Goal: Transaction & Acquisition: Download file/media

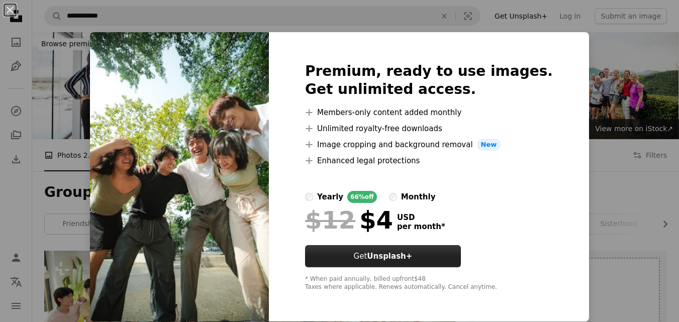
scroll to position [854, 0]
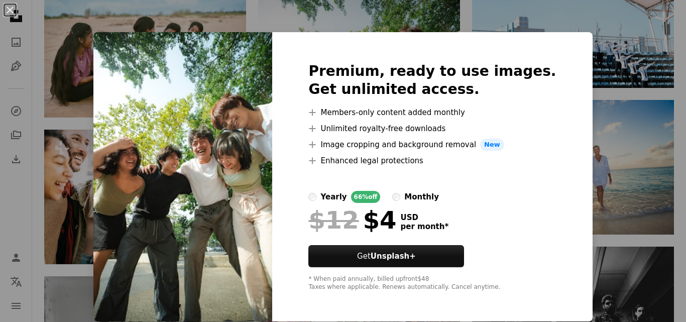
click at [466, 17] on div "An X shape Premium, ready to use images. Get unlimited access. A plus sign Memb…" at bounding box center [343, 161] width 686 height 322
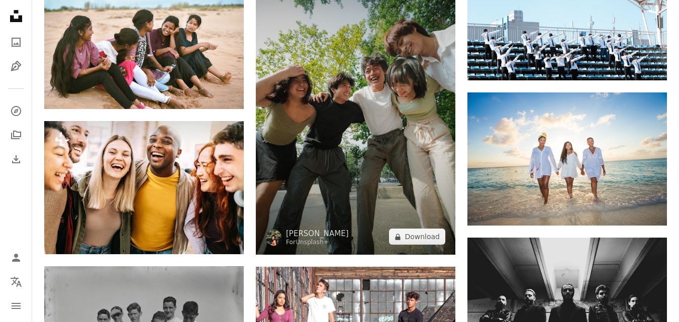
scroll to position [905, 0]
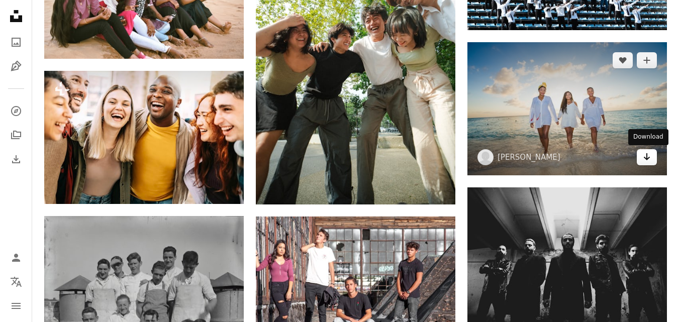
click at [646, 159] on icon "Download" at bounding box center [647, 156] width 7 height 7
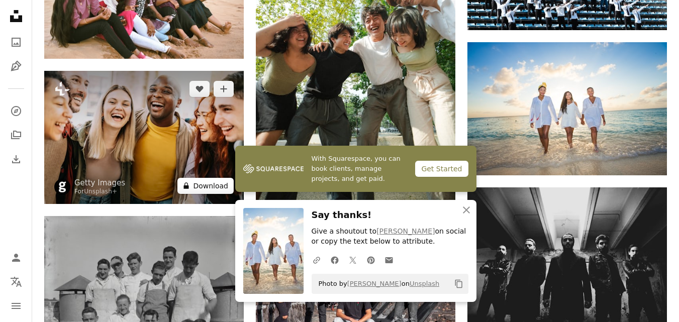
click at [199, 190] on button "A lock Download" at bounding box center [205, 186] width 56 height 16
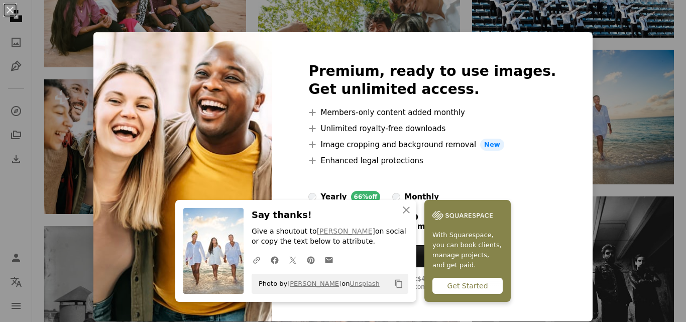
click at [384, 14] on div "An X shape An X shape Close Say thanks! Give a shoutout to [PERSON_NAME] on soc…" at bounding box center [343, 161] width 686 height 322
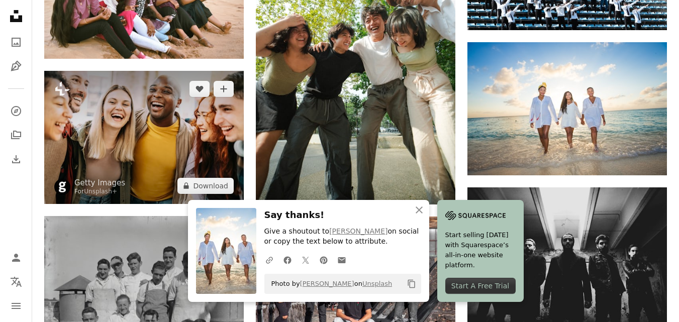
drag, startPoint x: 191, startPoint y: 189, endPoint x: 137, endPoint y: 170, distance: 58.0
click at [137, 170] on img at bounding box center [143, 137] width 199 height 133
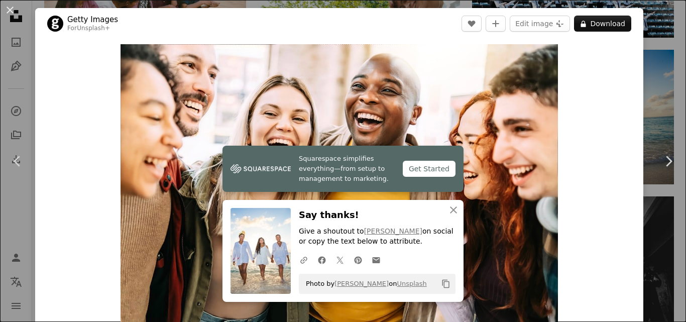
click at [649, 99] on div "An X shape Chevron left Chevron right Squarespace simplifies everything—from se…" at bounding box center [343, 161] width 686 height 322
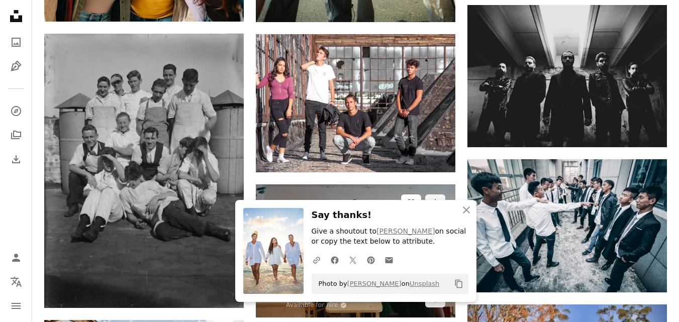
scroll to position [1106, 0]
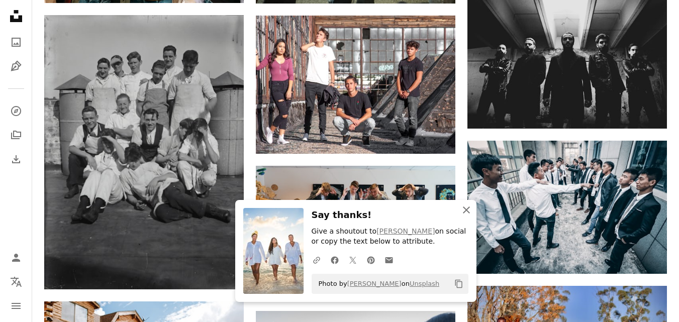
click at [464, 209] on icon "An X shape" at bounding box center [466, 210] width 12 height 12
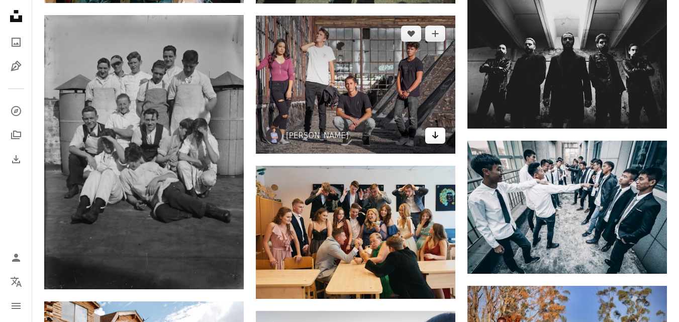
click at [432, 140] on icon "Arrow pointing down" at bounding box center [435, 135] width 8 height 12
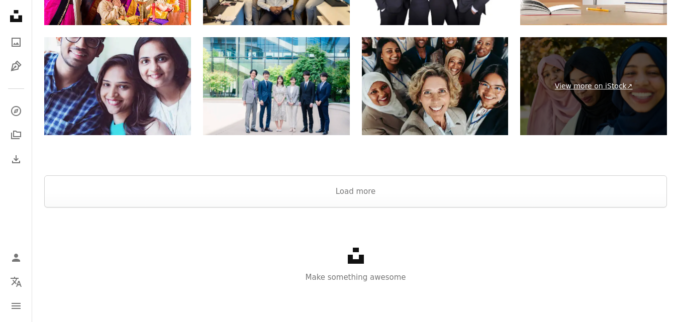
scroll to position [3134, 0]
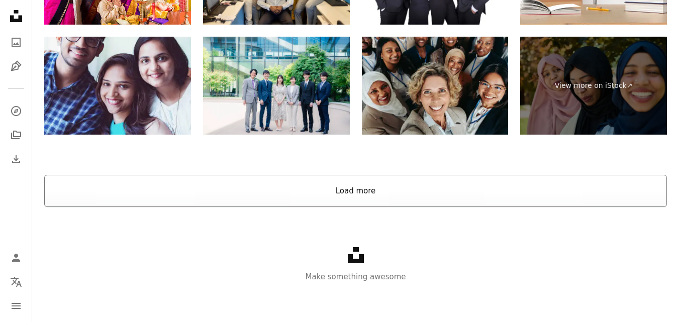
click at [367, 194] on button "Load more" at bounding box center [355, 191] width 623 height 32
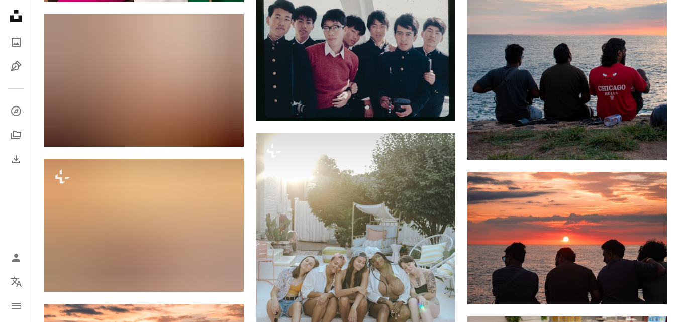
scroll to position [4572, 0]
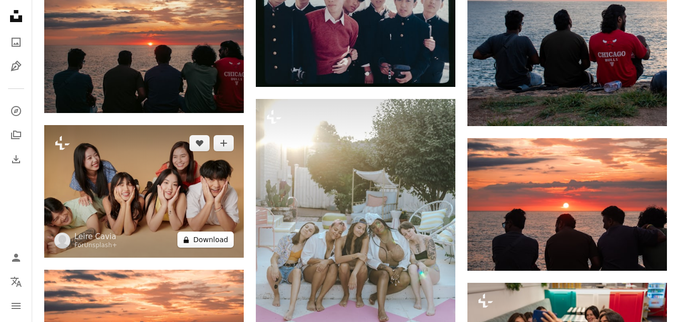
click at [214, 245] on button "A lock Download" at bounding box center [205, 240] width 56 height 16
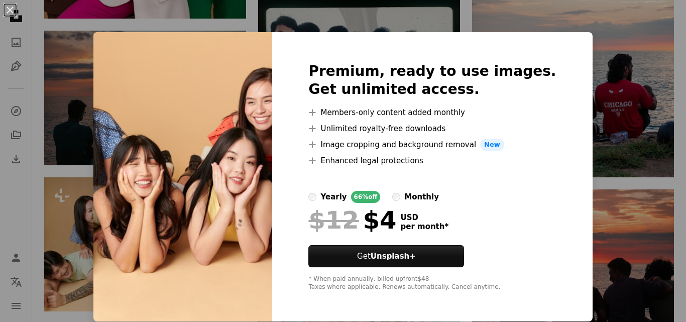
click at [567, 71] on div "An X shape Premium, ready to use images. Get unlimited access. A plus sign Memb…" at bounding box center [343, 161] width 686 height 322
